Goal: Task Accomplishment & Management: Complete application form

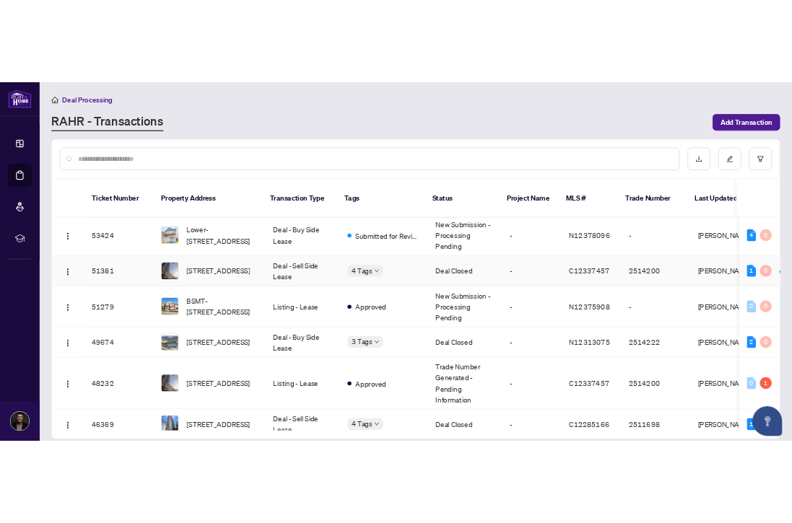
scroll to position [74, 0]
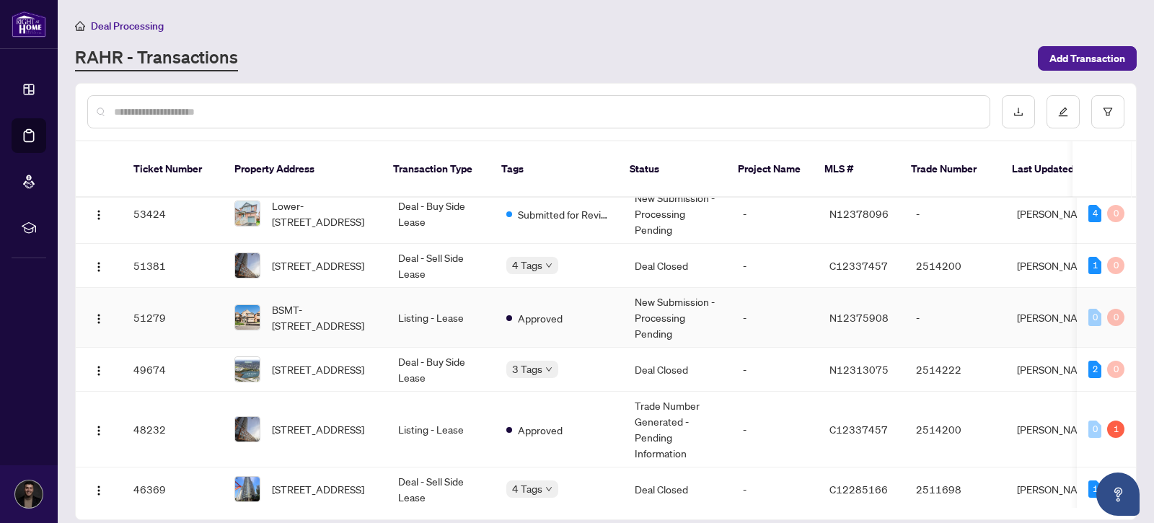
click at [422, 312] on td "Listing - Lease" at bounding box center [441, 318] width 108 height 60
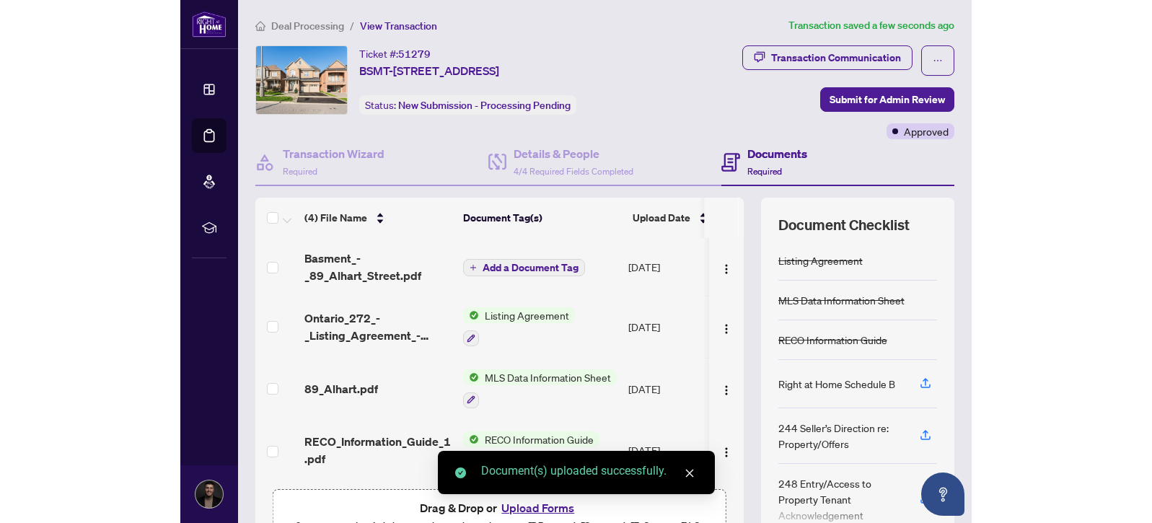
scroll to position [1, 0]
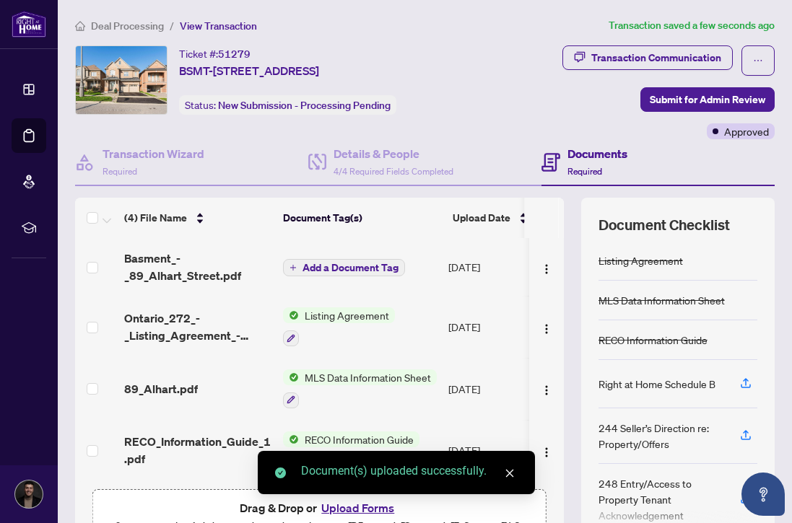
click at [518, 474] on div "Document(s) uploaded successfully." at bounding box center [396, 472] width 277 height 43
click at [507, 468] on link "Close" at bounding box center [509, 473] width 16 height 16
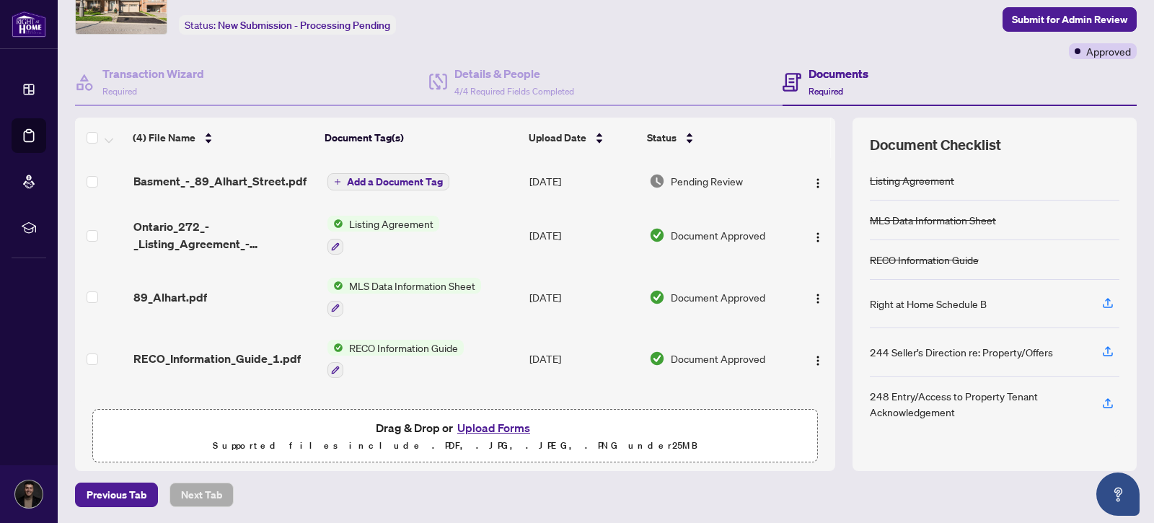
scroll to position [57, 0]
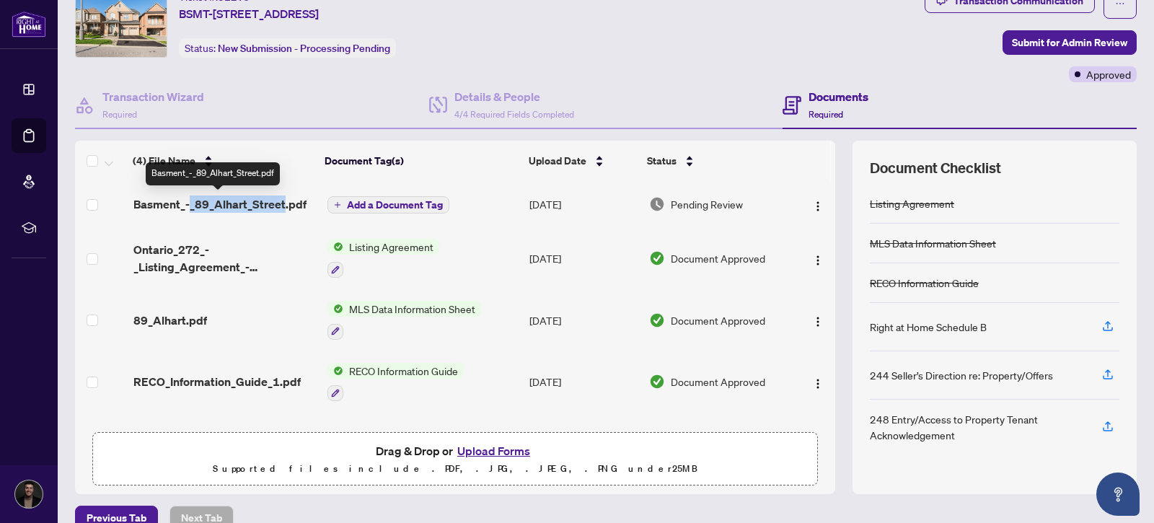
click at [201, 201] on span "Basment_-_89_Alhart_Street.pdf" at bounding box center [219, 204] width 173 height 17
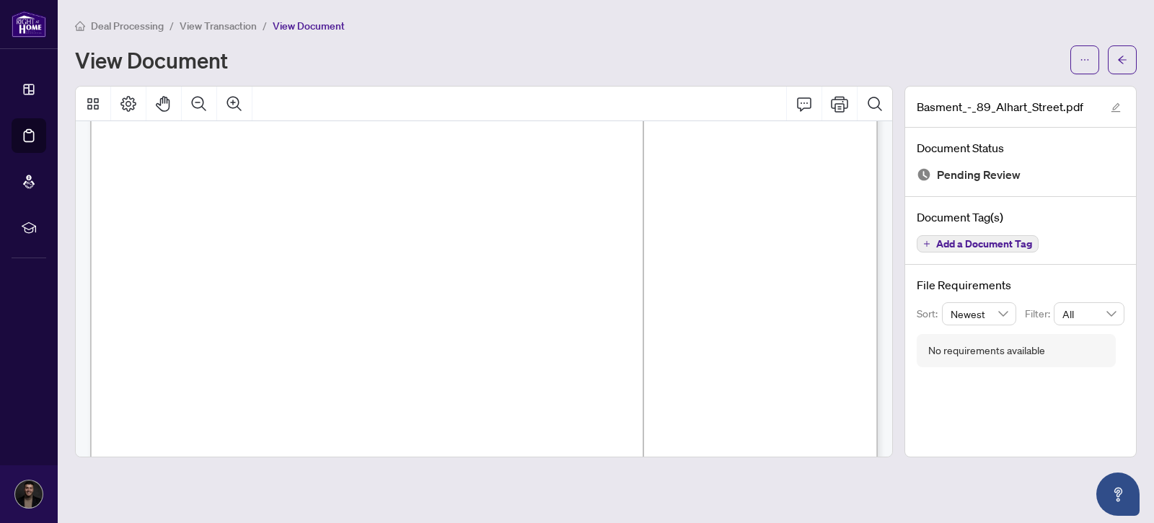
scroll to position [599, 0]
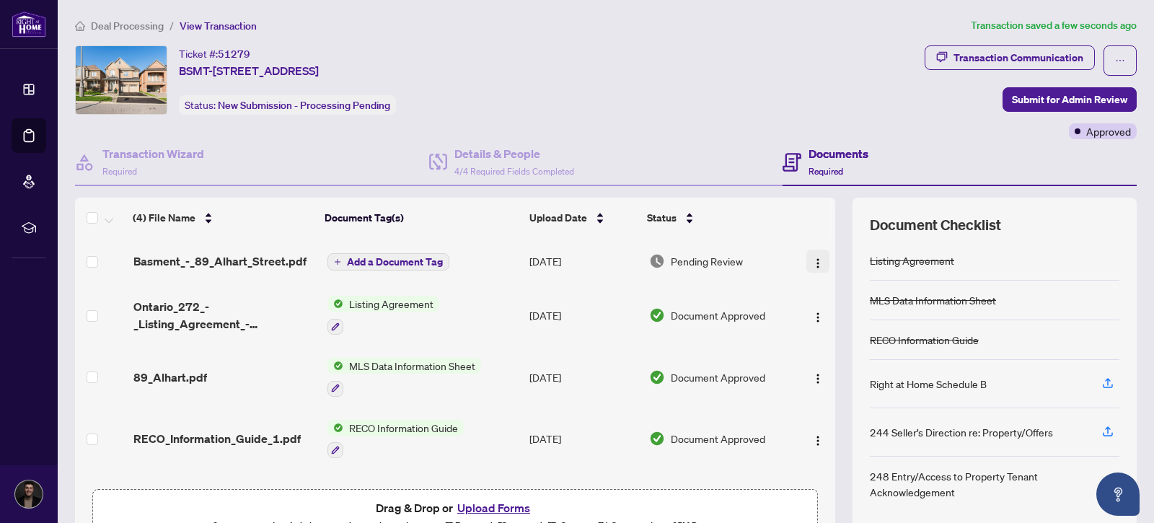
click at [807, 268] on button "button" at bounding box center [818, 261] width 23 height 23
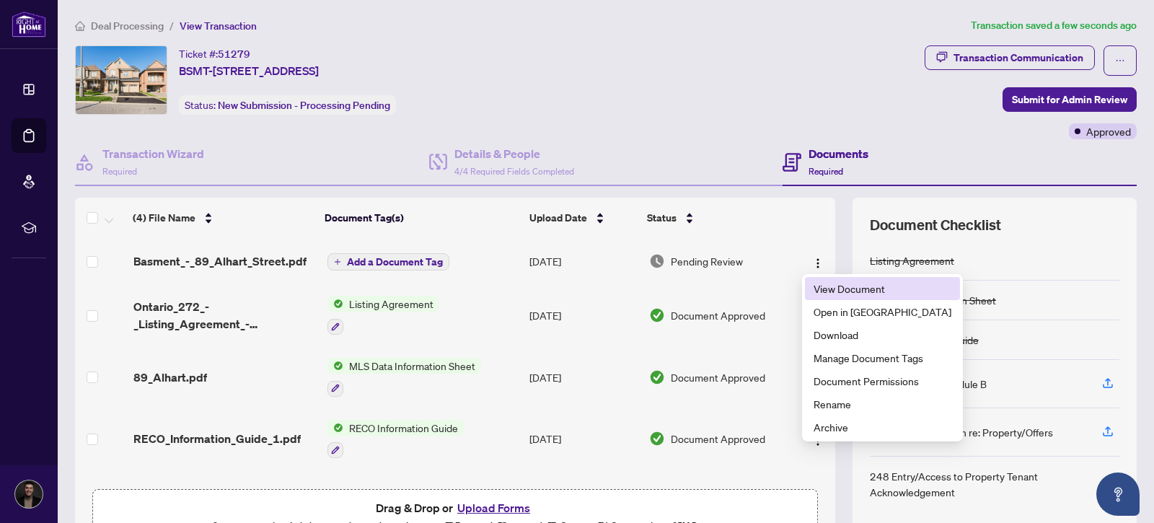
click at [864, 292] on span "View Document" at bounding box center [883, 289] width 138 height 16
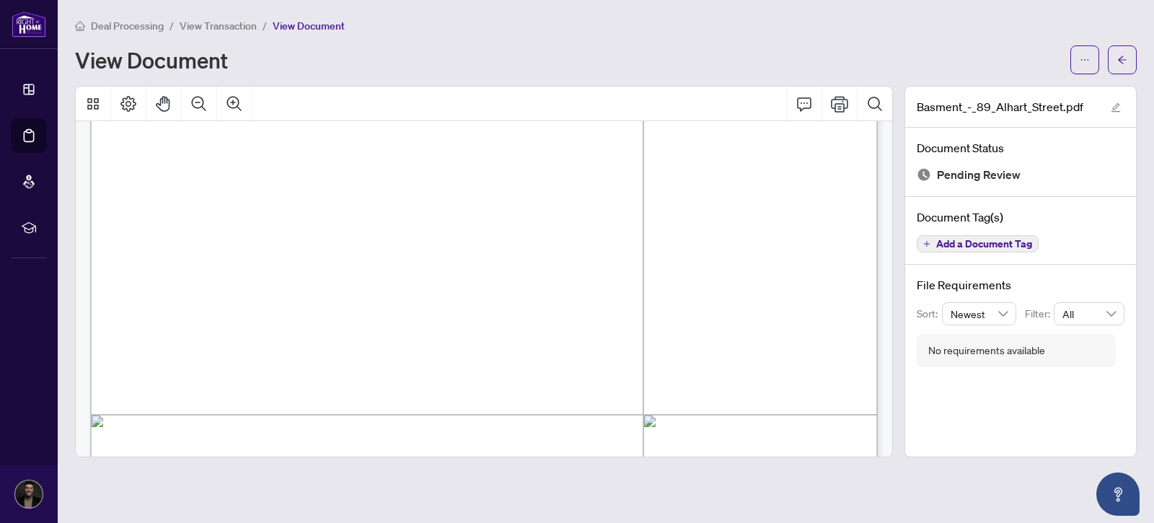
scroll to position [713, 0]
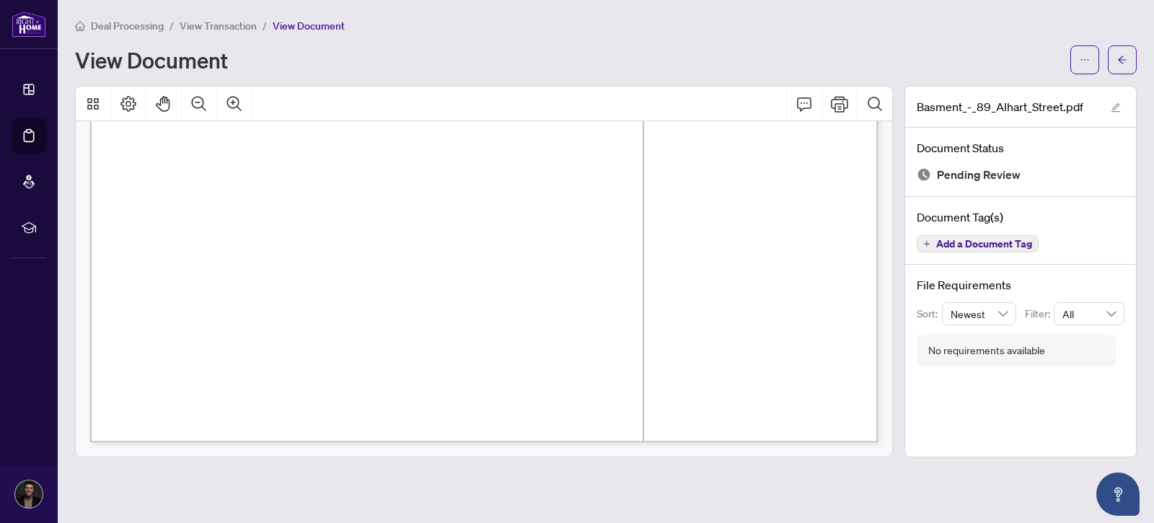
click at [717, 288] on div "Form 214 Revised 2020 Page 1 of 1 The trademarks REALTOR®, REALTORS®, MLS®, Mul…" at bounding box center [793, 333] width 1406 height 1820
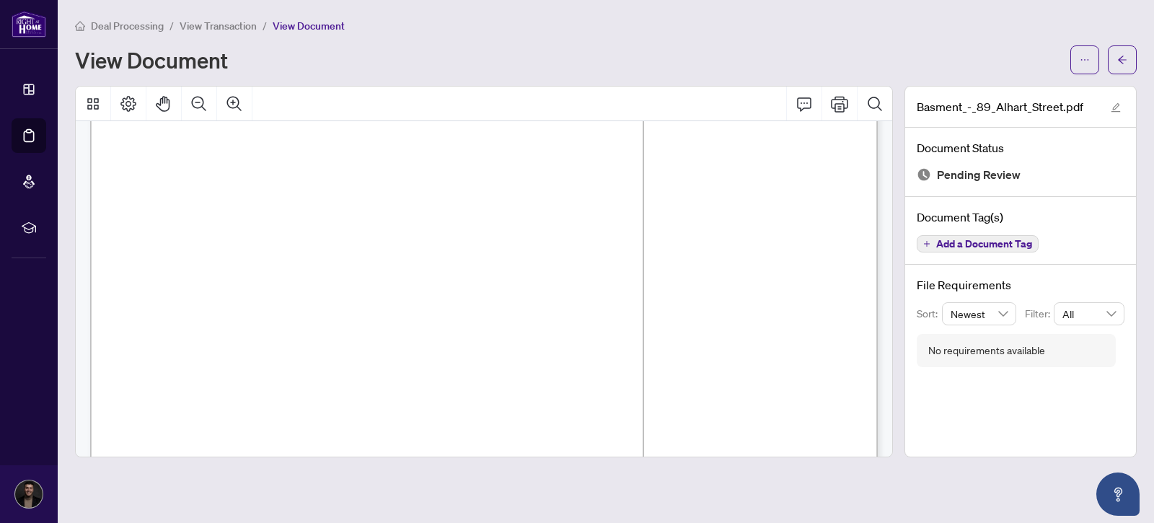
scroll to position [0, 0]
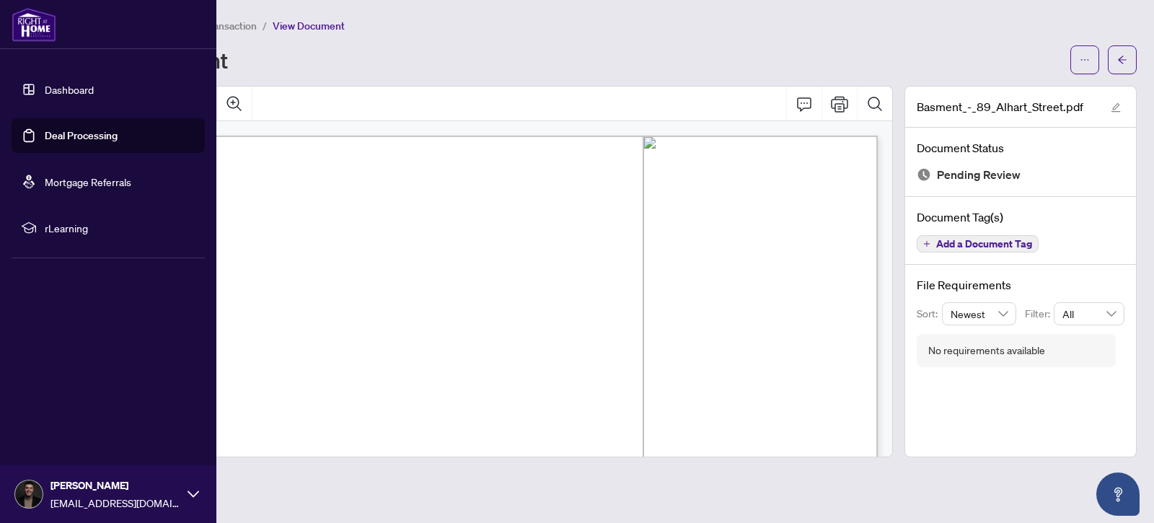
click at [45, 88] on link "Dashboard" at bounding box center [69, 89] width 49 height 13
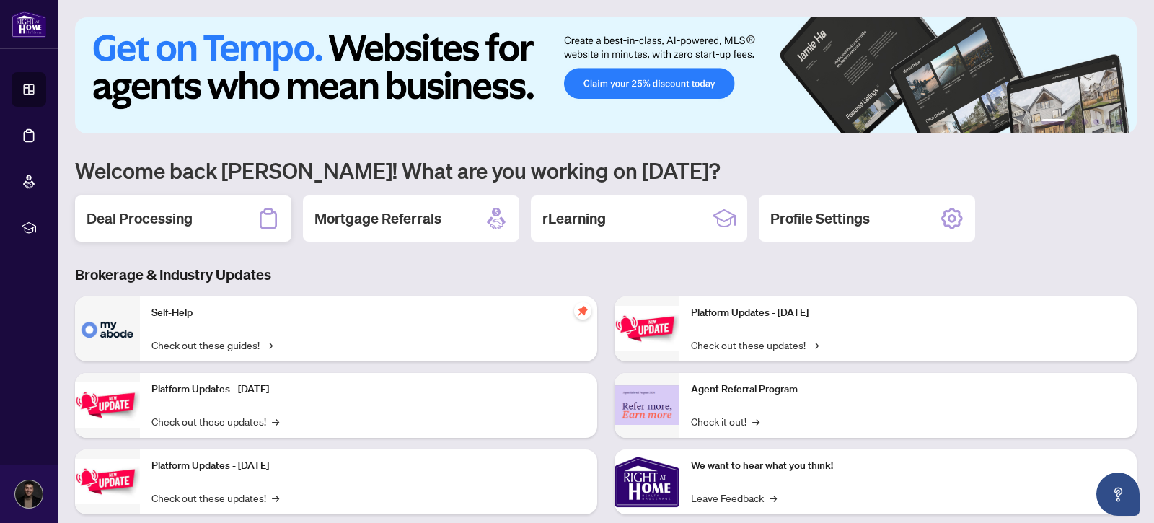
click at [198, 227] on div "Deal Processing" at bounding box center [183, 219] width 216 height 46
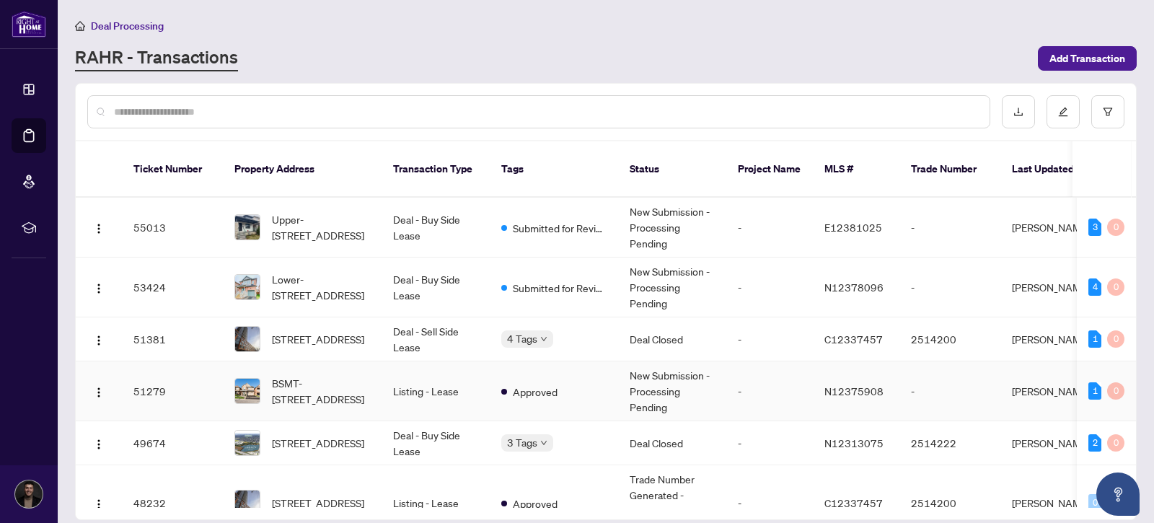
click at [349, 406] on span "BSMT-[STREET_ADDRESS]" at bounding box center [321, 391] width 98 height 32
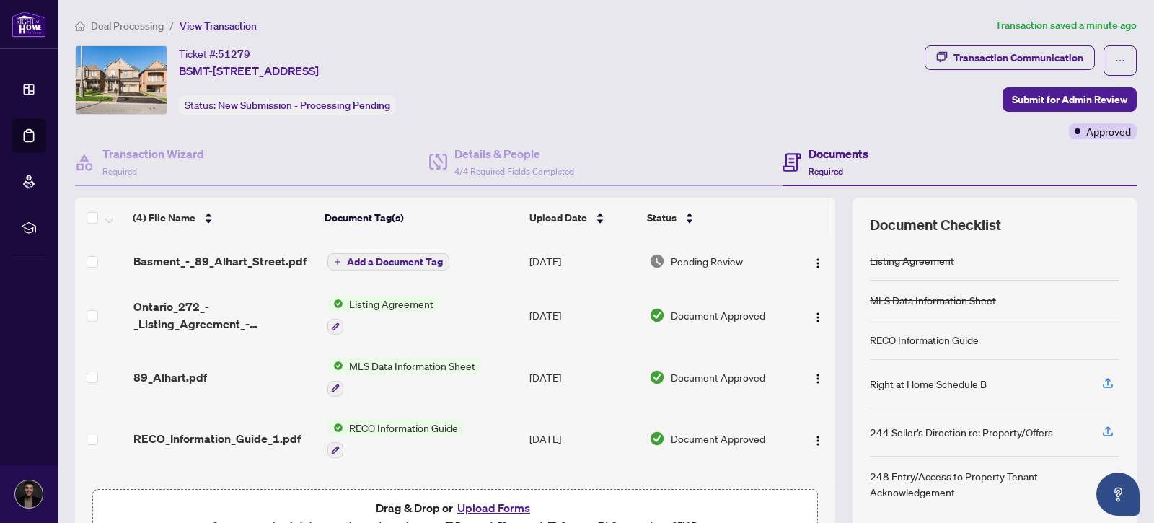
scroll to position [4, 0]
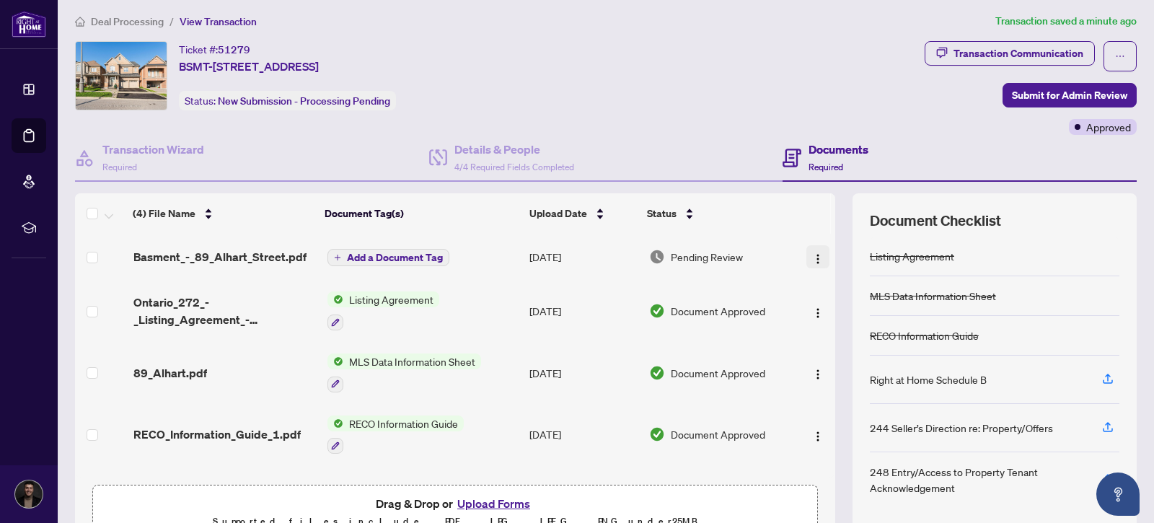
click at [817, 263] on span "button" at bounding box center [818, 257] width 12 height 16
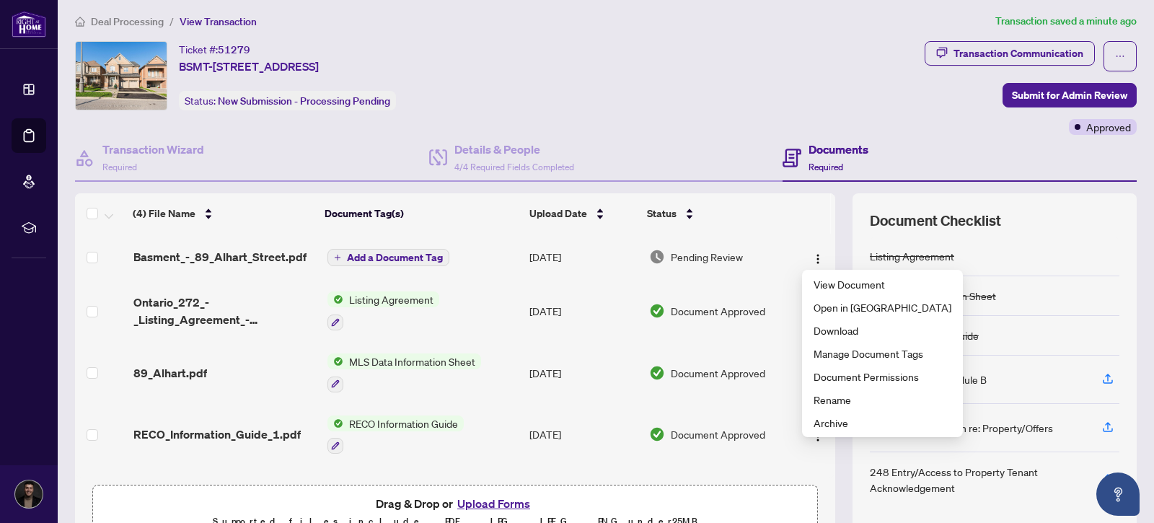
click at [966, 146] on div "Documents Required" at bounding box center [960, 158] width 354 height 47
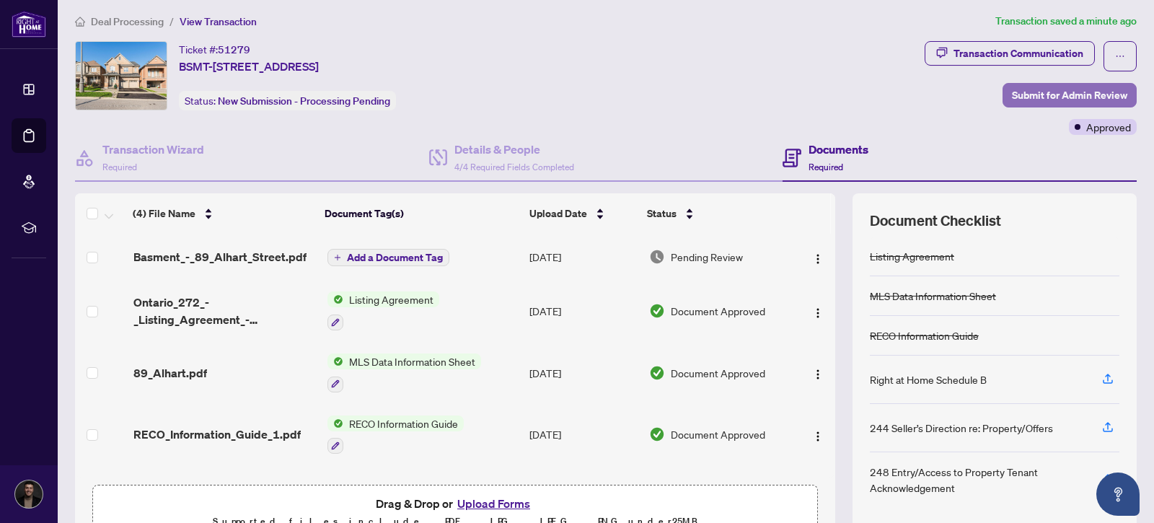
click at [1118, 89] on span "Submit for Admin Review" at bounding box center [1069, 95] width 115 height 23
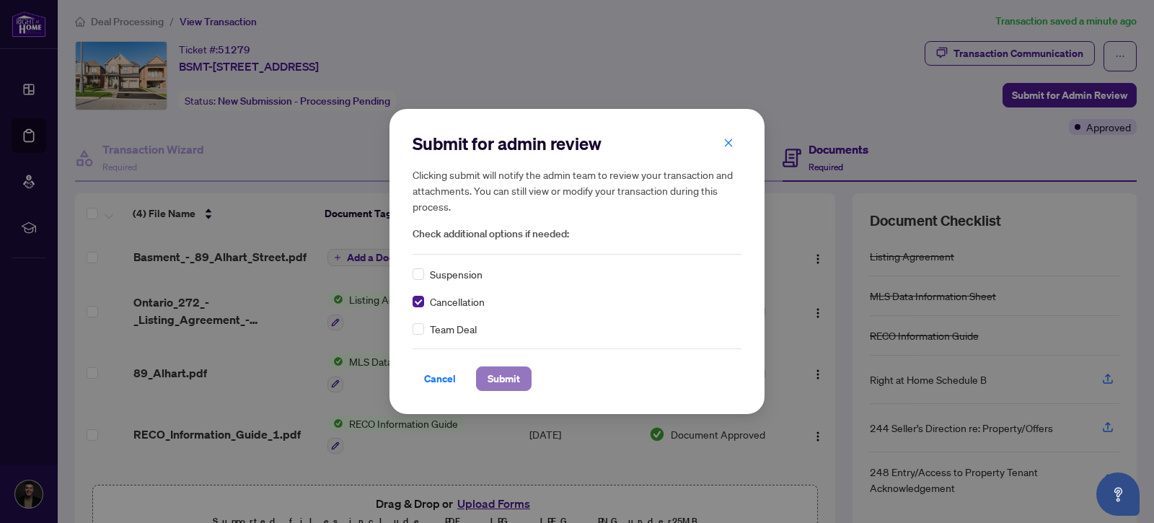
click at [501, 377] on span "Submit" at bounding box center [504, 378] width 32 height 23
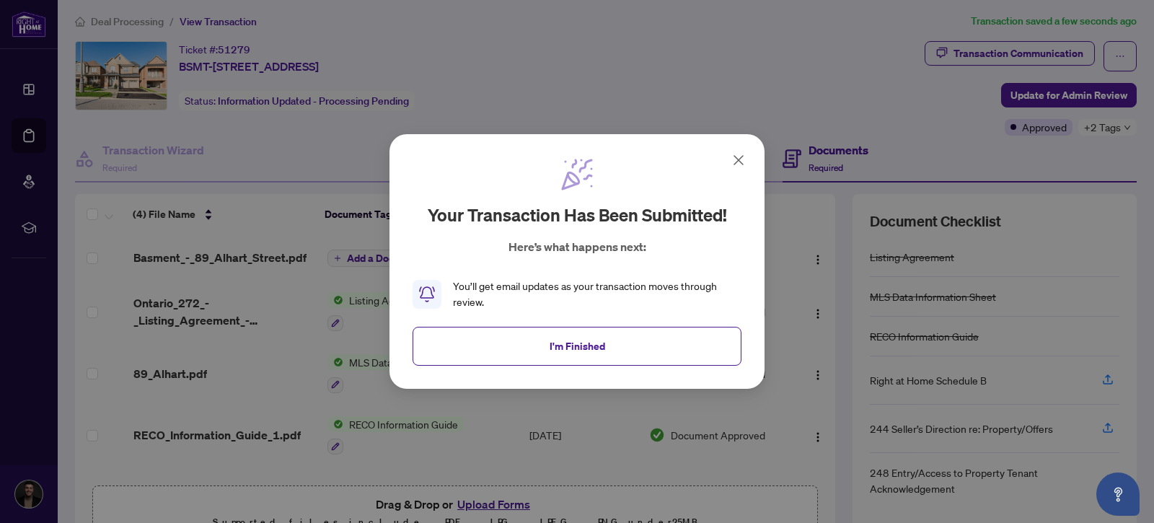
click at [623, 342] on button "I'm Finished" at bounding box center [577, 346] width 329 height 39
